Goal: Information Seeking & Learning: Find specific fact

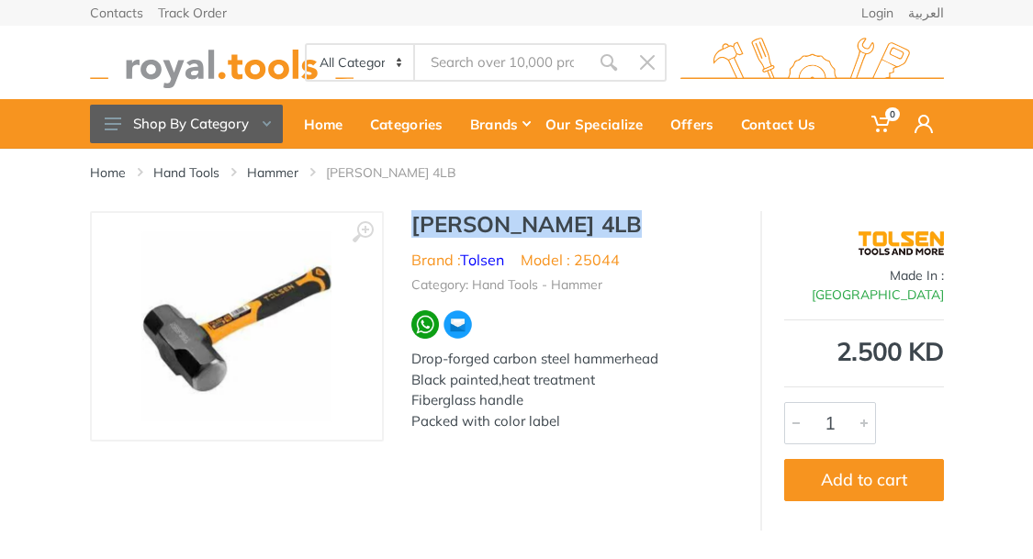
drag, startPoint x: 411, startPoint y: 218, endPoint x: 662, endPoint y: 221, distance: 251.7
click at [662, 221] on h1 "[PERSON_NAME] 4LB" at bounding box center [571, 224] width 321 height 27
copy h1 "[PERSON_NAME] 4LB"
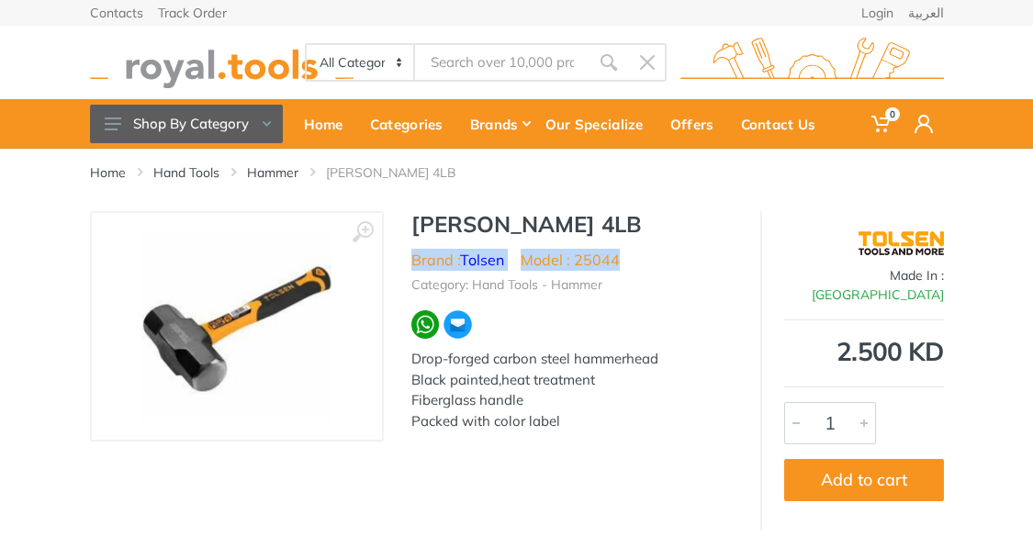
drag, startPoint x: 410, startPoint y: 259, endPoint x: 627, endPoint y: 265, distance: 217.7
click at [627, 265] on div "[PERSON_NAME] 4LB Brand : Tolsen Model : 25044 Category: Hand Tools - Hammer Dr…" at bounding box center [572, 326] width 377 height 231
click at [627, 265] on ul "Brand : Tolsen Model : 25044" at bounding box center [571, 260] width 321 height 22
drag, startPoint x: 411, startPoint y: 356, endPoint x: 613, endPoint y: 439, distance: 217.5
click at [613, 439] on div "SLEDGE HAMMER 4LB Brand : Tolsen Model : 25044 Category: Hand Tools - Hammer Dr…" at bounding box center [572, 326] width 377 height 231
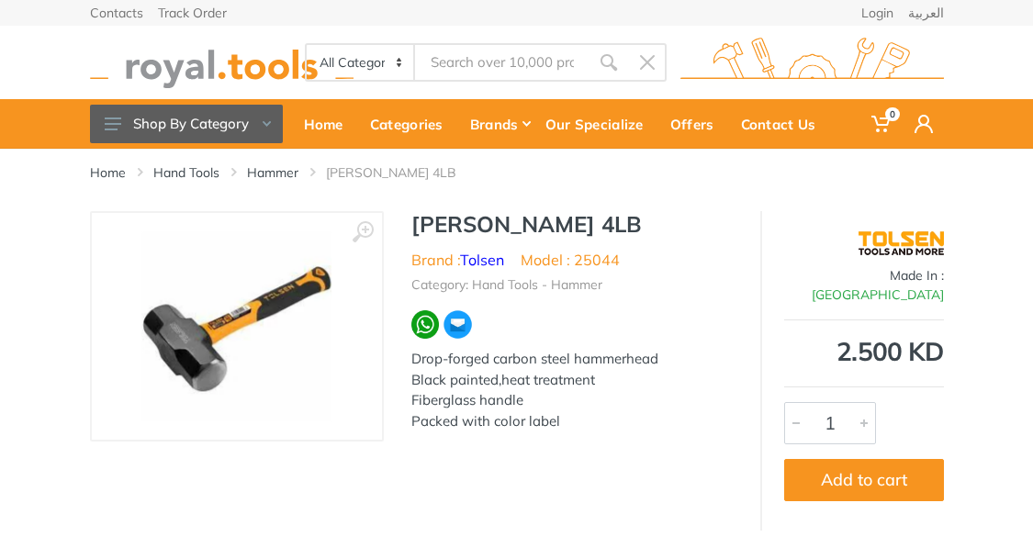
copy div "Drop-forged carbon steel hammerhead Black painted,heat treatment Fiberglass han…"
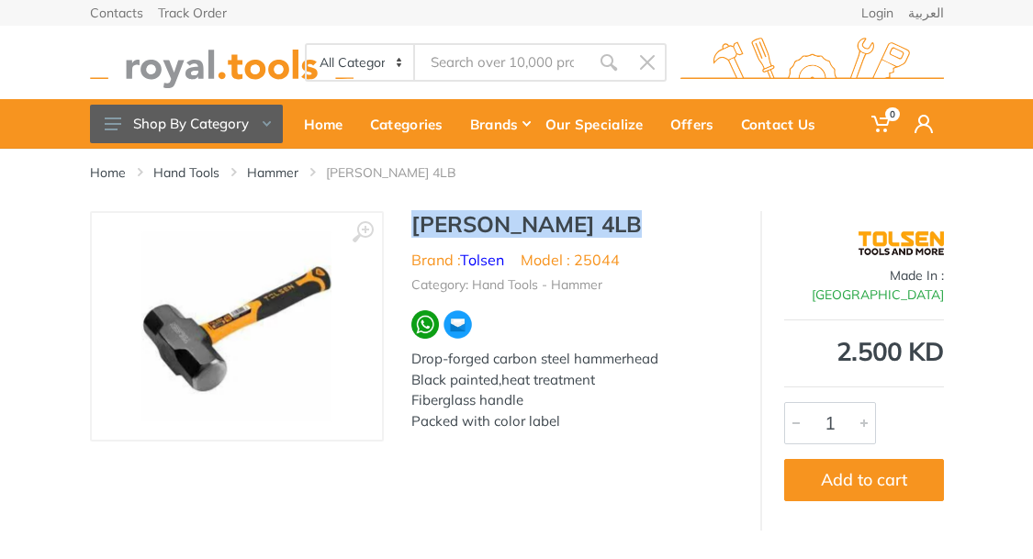
drag, startPoint x: 657, startPoint y: 218, endPoint x: 414, endPoint y: 219, distance: 242.5
click at [414, 219] on h1 "[PERSON_NAME] 4LB" at bounding box center [571, 224] width 321 height 27
copy h1 "[PERSON_NAME] 4LB"
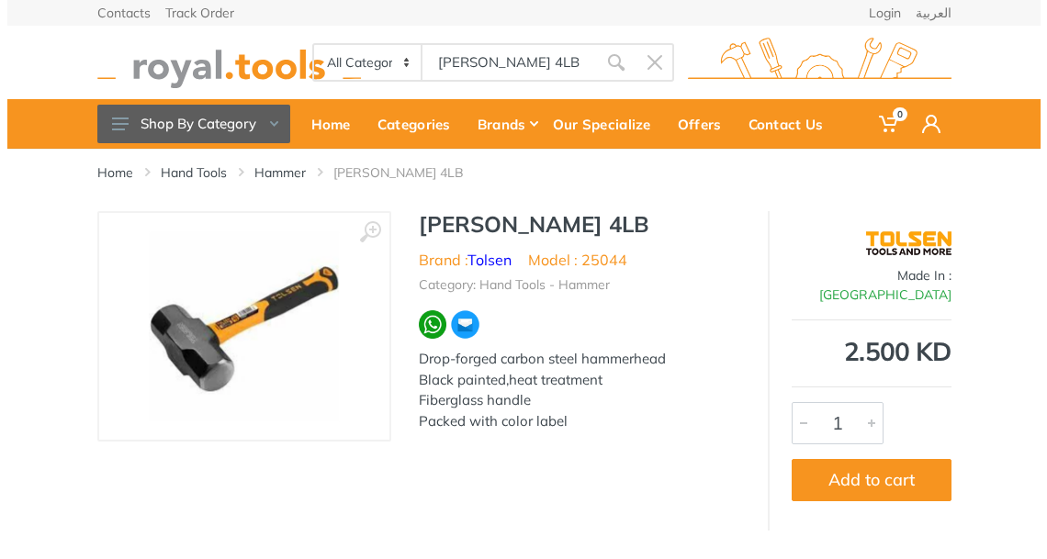
scroll to position [0, 4]
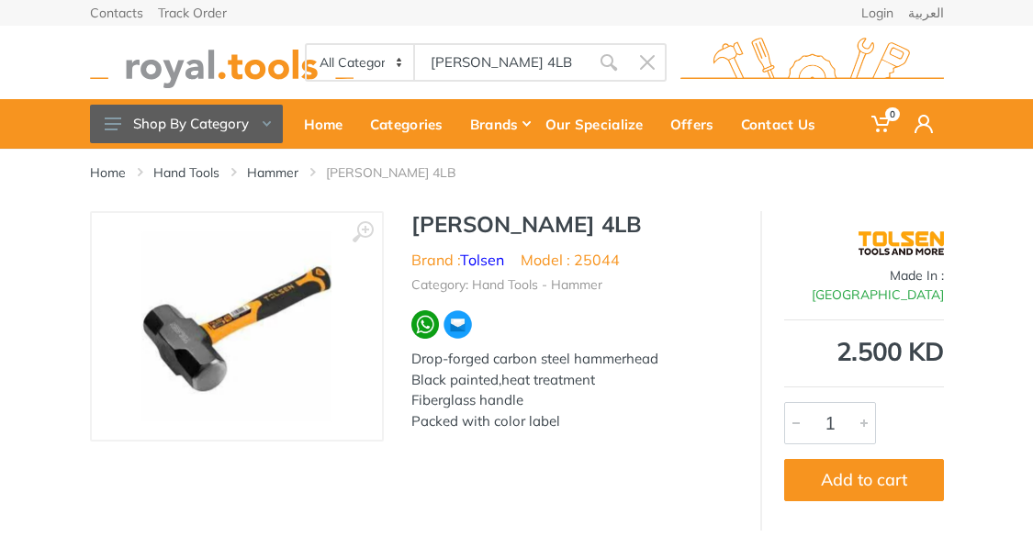
type input "[PERSON_NAME] 4LB"
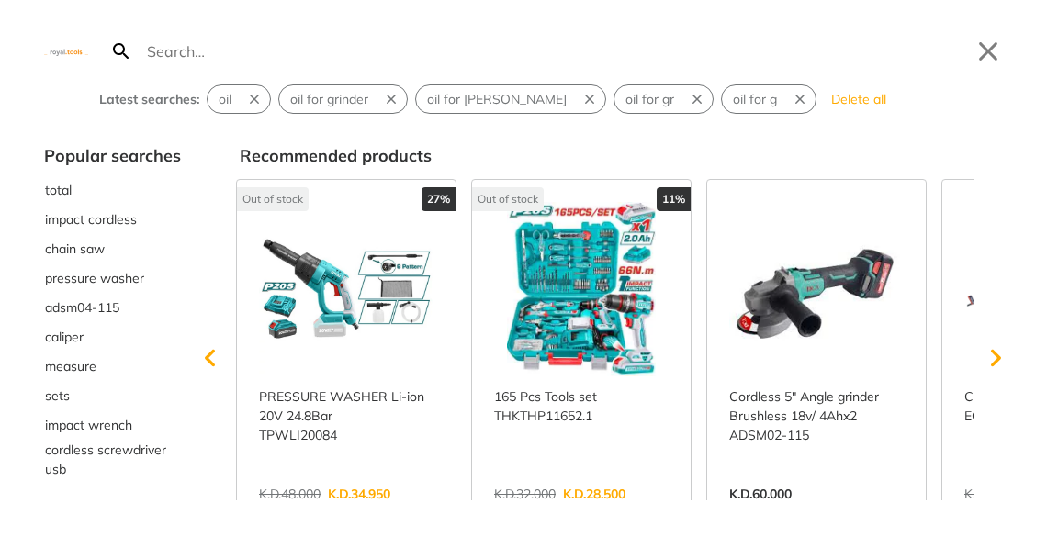
paste input "[PERSON_NAME] 4LB"
type input "[PERSON_NAME] 4LB"
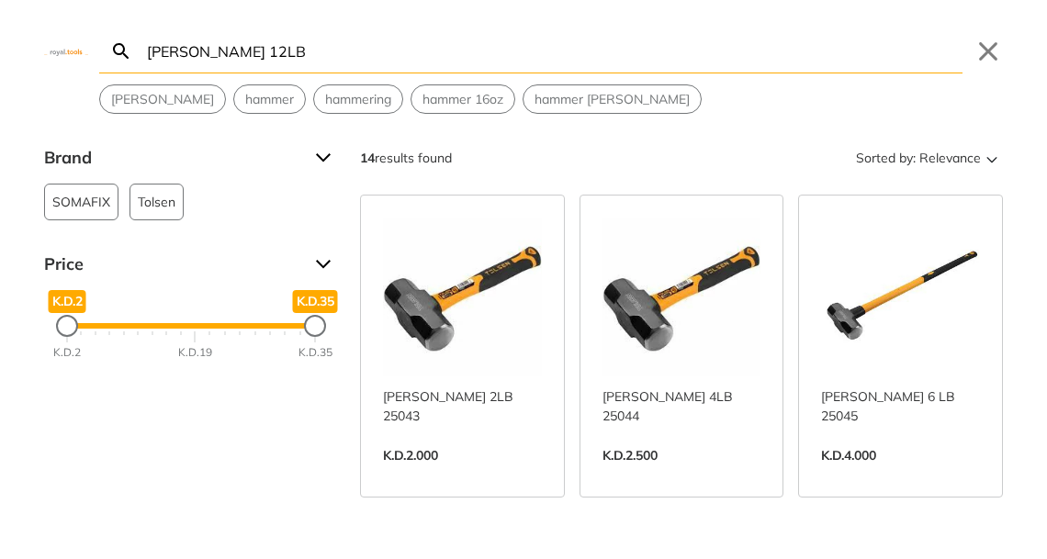
type input "[PERSON_NAME] 12LB"
click at [456, 475] on link "View more →" at bounding box center [462, 475] width 159 height 0
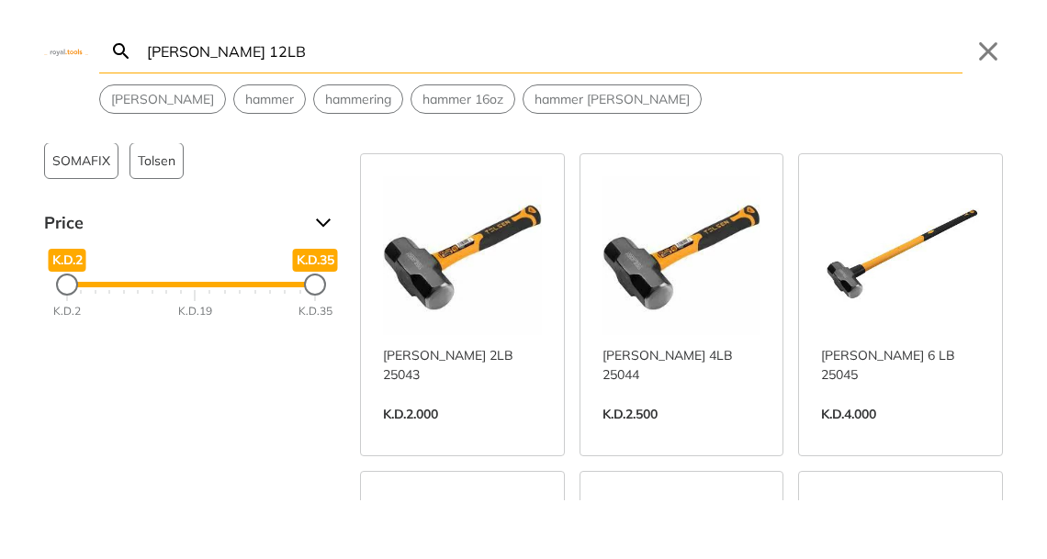
scroll to position [39, 0]
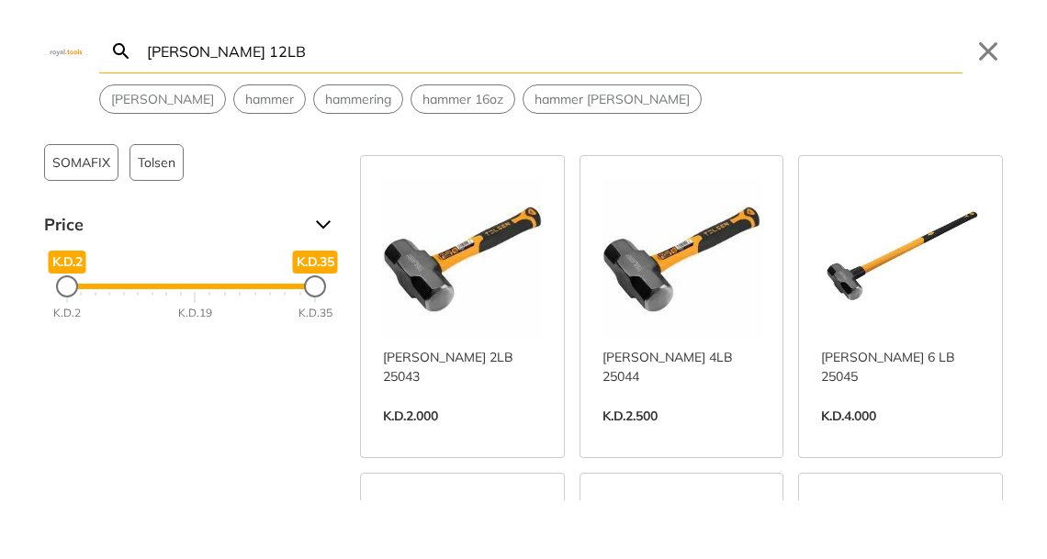
click at [895, 435] on link "View more →" at bounding box center [900, 435] width 159 height 0
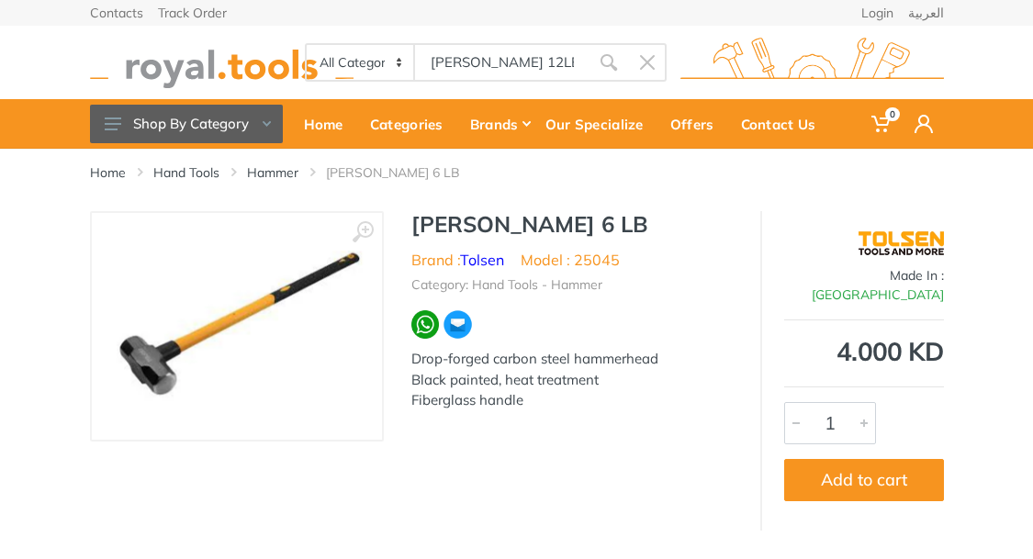
click at [561, 59] on body "0 0" at bounding box center [516, 279] width 1033 height 559
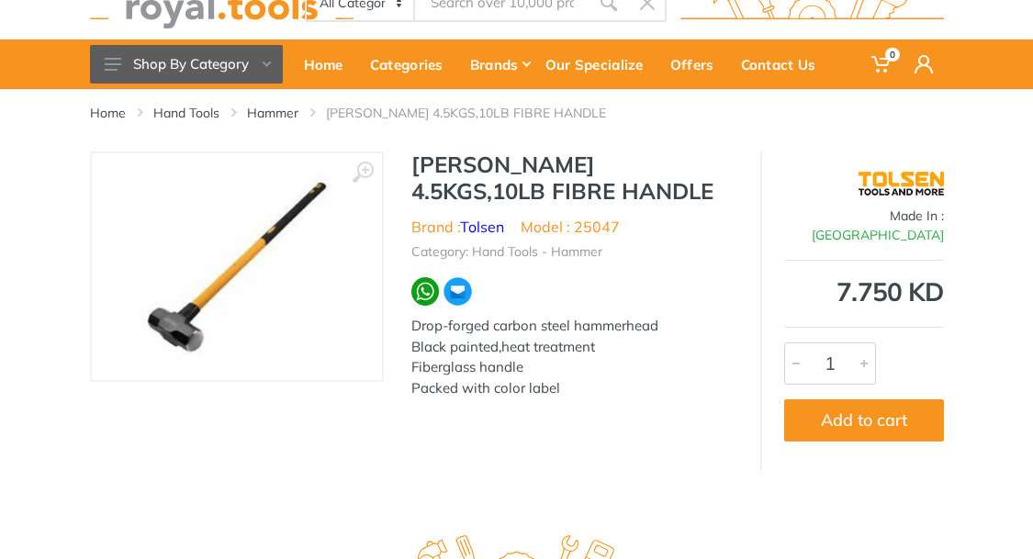
scroll to position [63, 0]
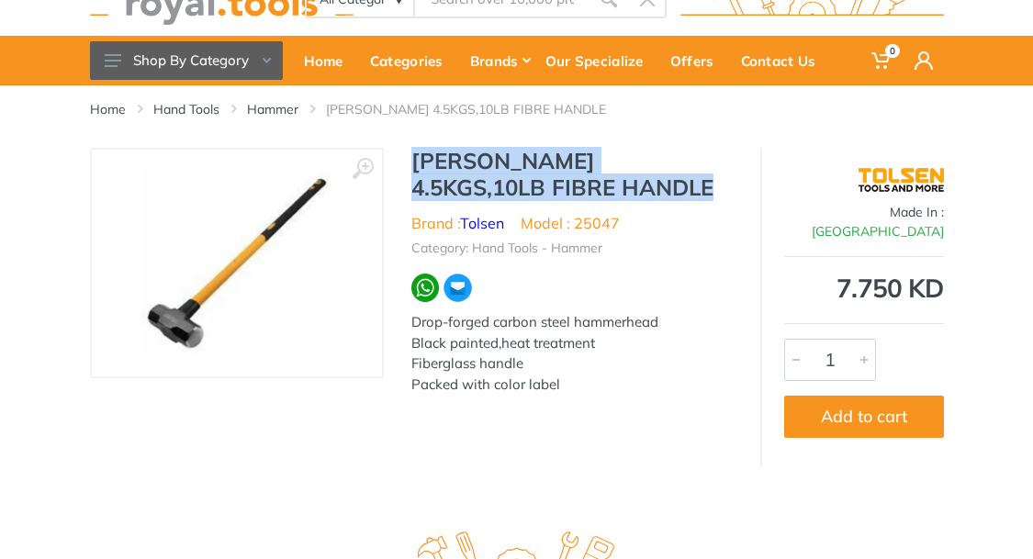
drag, startPoint x: 407, startPoint y: 153, endPoint x: 719, endPoint y: 197, distance: 315.2
click at [719, 197] on div "[PERSON_NAME] 4.5KGS,10LB FIBRE HANDLE Brand : Tolsen Model : 25047 Category: H…" at bounding box center [572, 277] width 377 height 258
copy h1 "[PERSON_NAME] 4.5KGS,10LB FIBRE HANDLE"
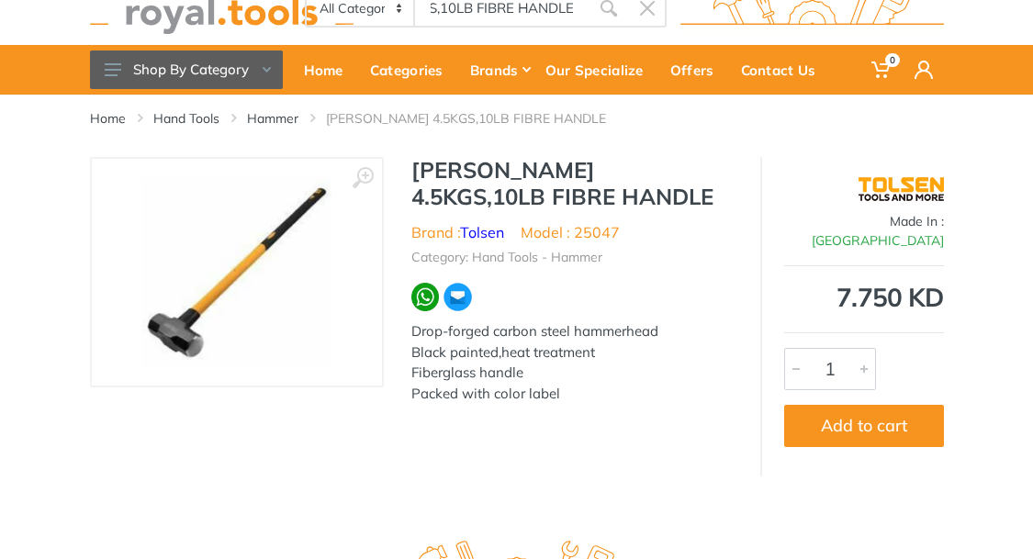
scroll to position [52, 0]
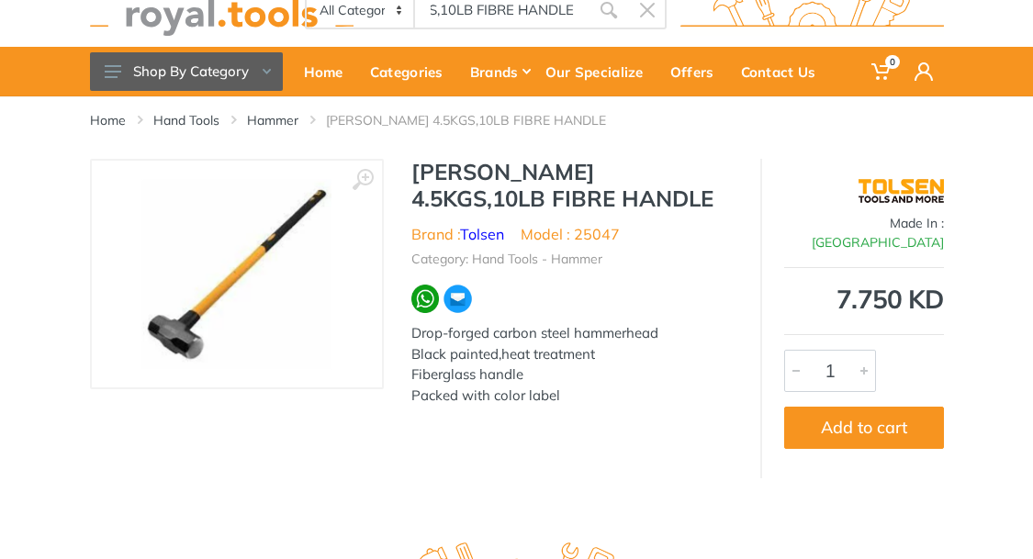
type input "[PERSON_NAME] 4.5KGS,10LB FIBRE HANDLE"
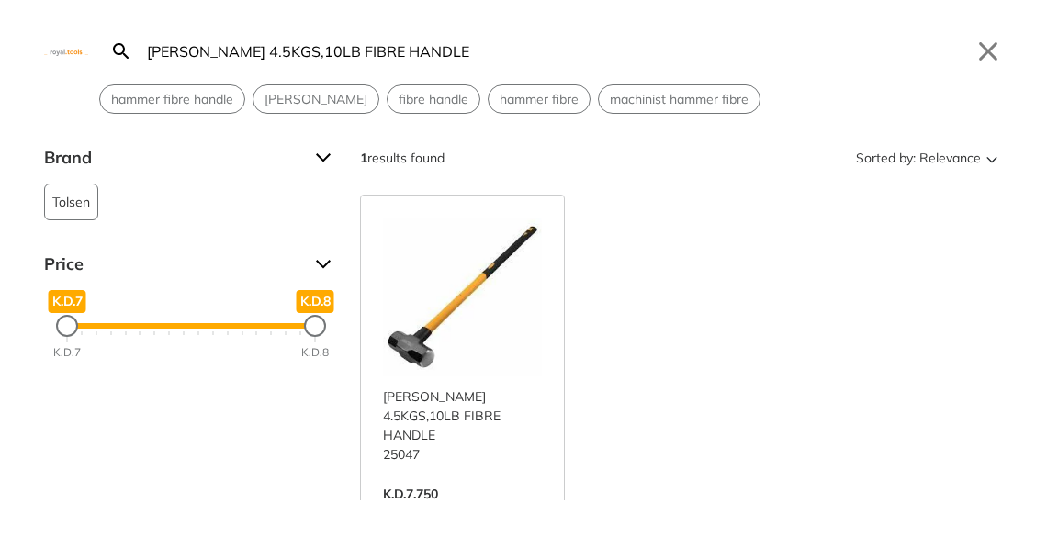
click at [344, 50] on input "[PERSON_NAME] 4.5KGS,10LB FIBRE HANDLE" at bounding box center [552, 50] width 819 height 43
drag, startPoint x: 325, startPoint y: 54, endPoint x: 290, endPoint y: 54, distance: 34.9
click at [290, 54] on input "[PERSON_NAME] 4.5KGS,12LB FIBRE HANDLE" at bounding box center [552, 50] width 819 height 43
type input "[PERSON_NAME] ,12LB FIBRE HANDLE"
click at [445, 55] on input "[PERSON_NAME] ,12LB FIBRE HANDLE" at bounding box center [552, 50] width 819 height 43
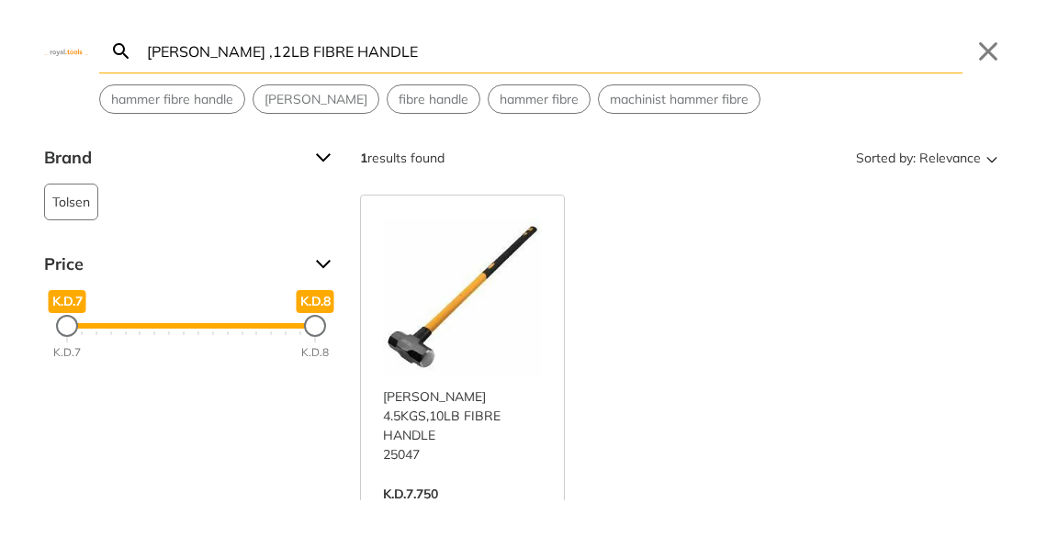
drag, startPoint x: 467, startPoint y: 44, endPoint x: 107, endPoint y: 31, distance: 359.3
click at [107, 31] on form "[PERSON_NAME] ,12LB FIBRE HANDLE Search Submit" at bounding box center [530, 51] width 863 height 44
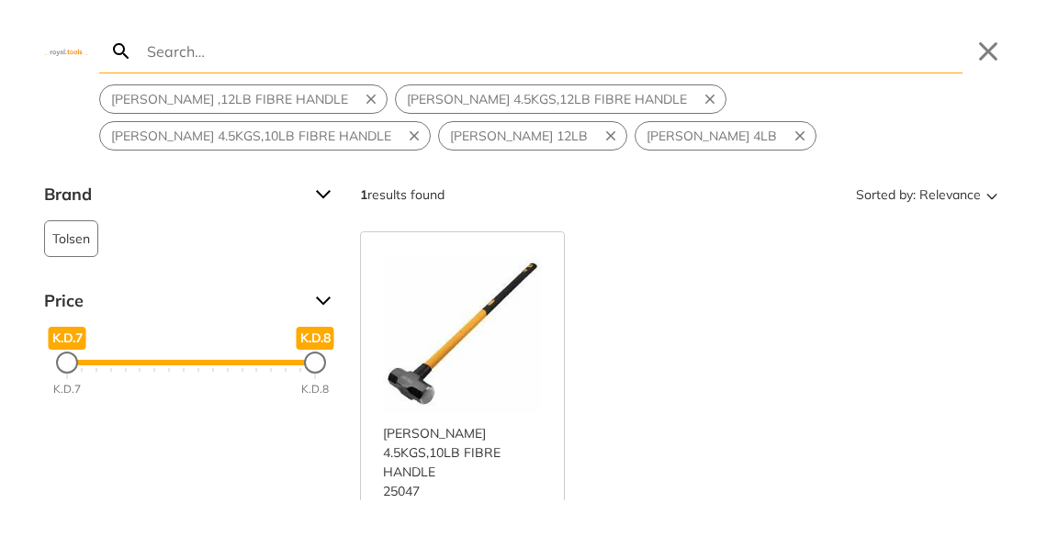
paste input "[PERSON_NAME] 4.5KGS,10LB FIBRE HANDLE"
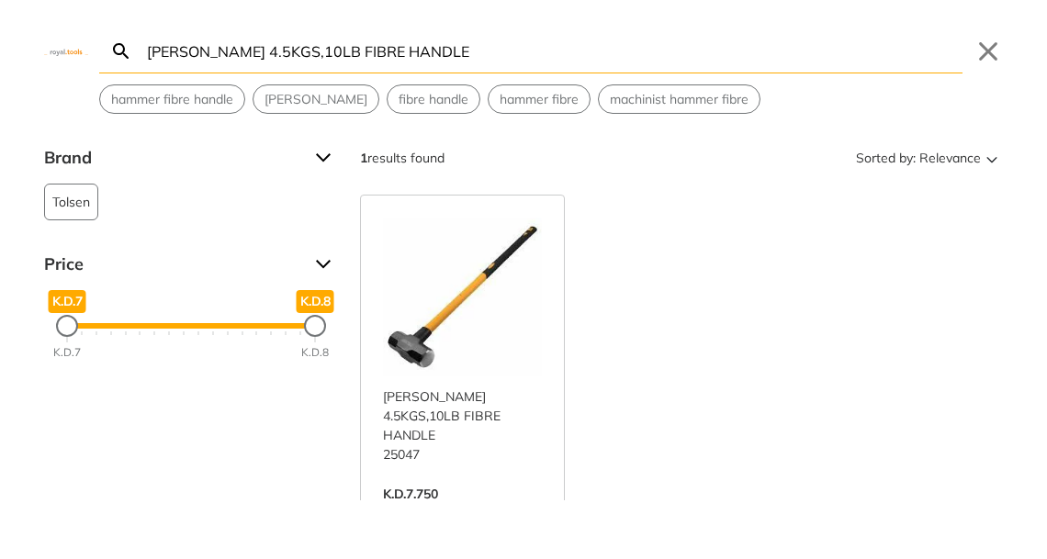
drag, startPoint x: 324, startPoint y: 50, endPoint x: 274, endPoint y: 49, distance: 50.5
click at [274, 49] on input "[PERSON_NAME] 4.5KGS,10LB FIBRE HANDLE" at bounding box center [552, 50] width 819 height 43
click at [288, 49] on input "[PERSON_NAME],10LB FIBRE HANDLE" at bounding box center [552, 50] width 819 height 43
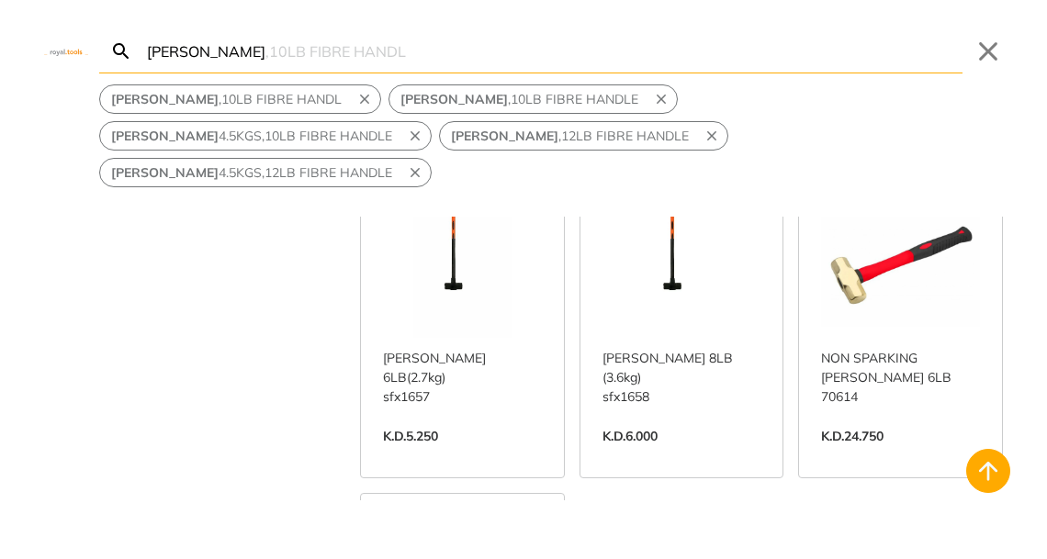
scroll to position [1452, 0]
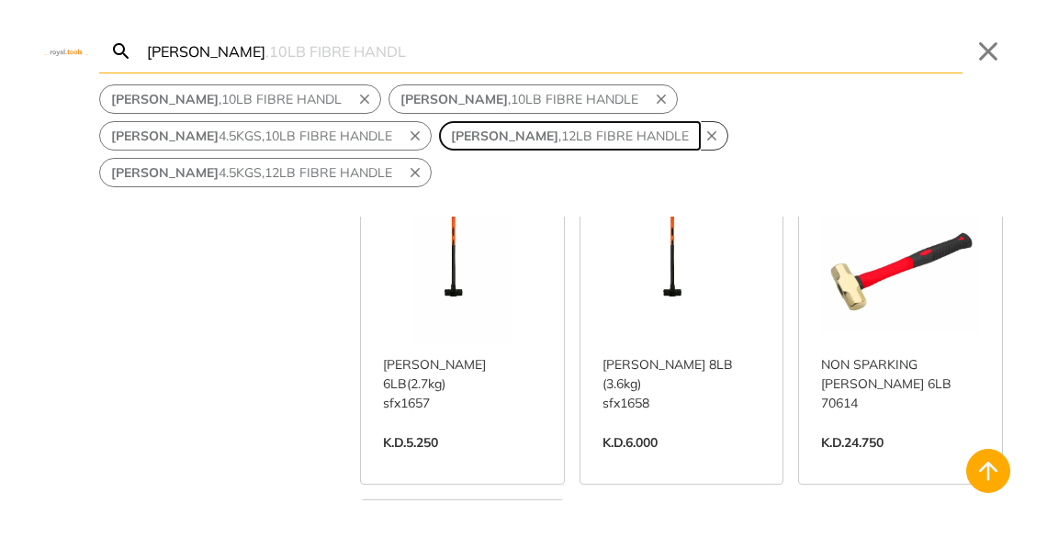
click at [607, 132] on span "[PERSON_NAME] ,12LB FIBRE HANDLE" at bounding box center [570, 136] width 238 height 19
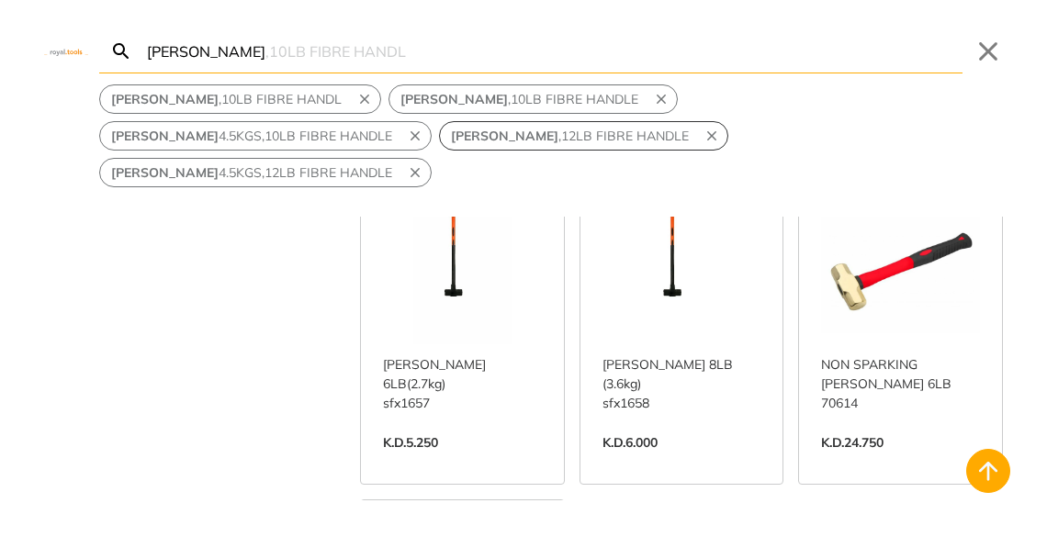
type input "[PERSON_NAME] ,12LB FIBRE HANDLE"
